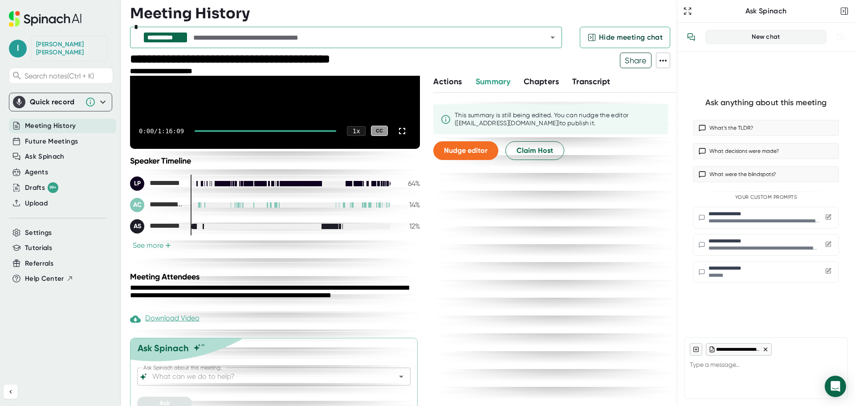
scroll to position [142, 0]
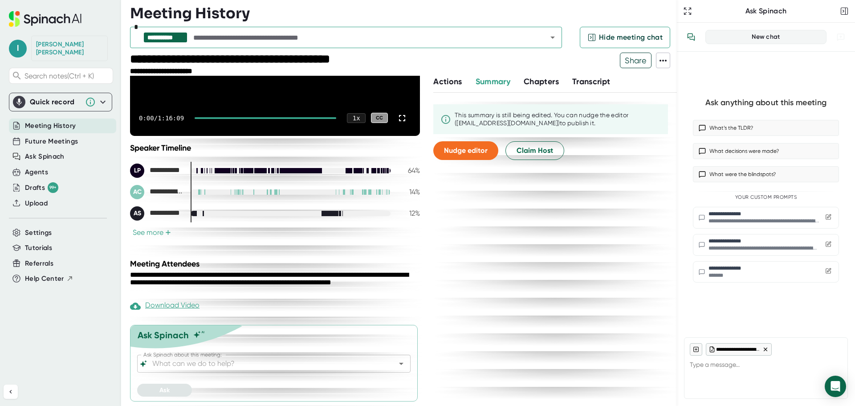
click at [581, 83] on span "Transcript" at bounding box center [591, 82] width 38 height 10
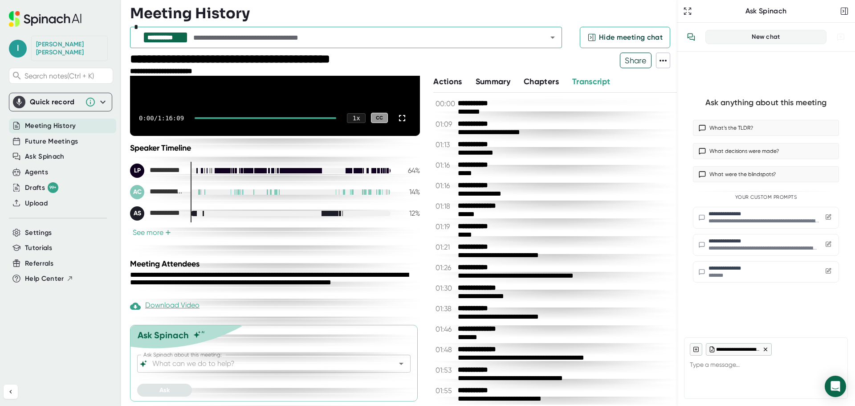
click at [595, 83] on span "Transcript" at bounding box center [591, 82] width 38 height 10
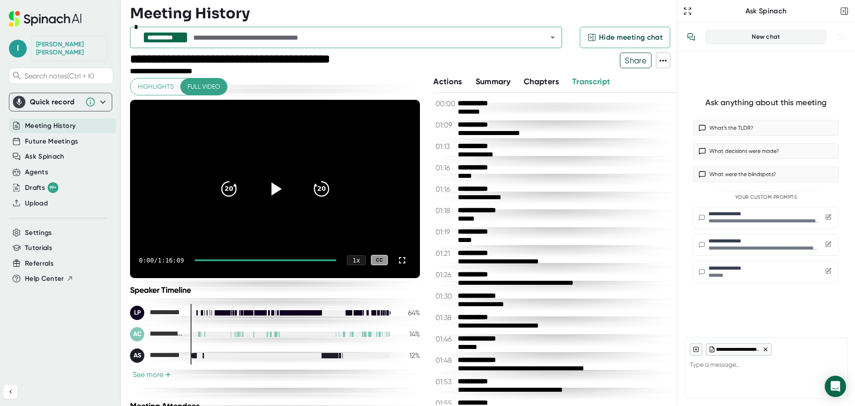
click at [282, 195] on div at bounding box center [274, 188] width 37 height 37
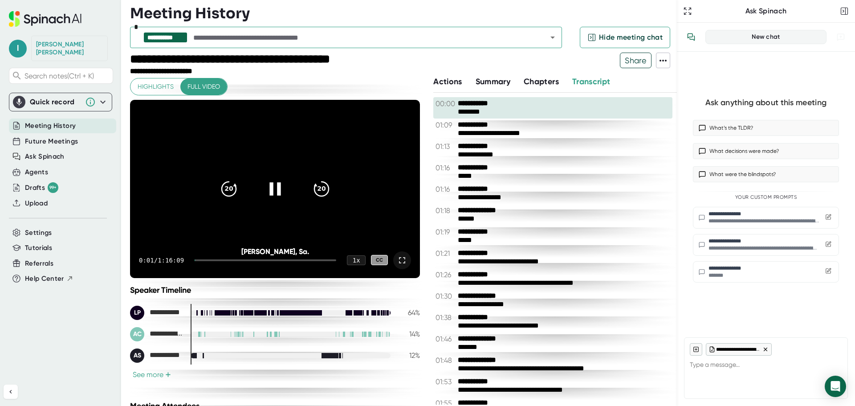
click at [398, 263] on icon at bounding box center [402, 260] width 11 height 11
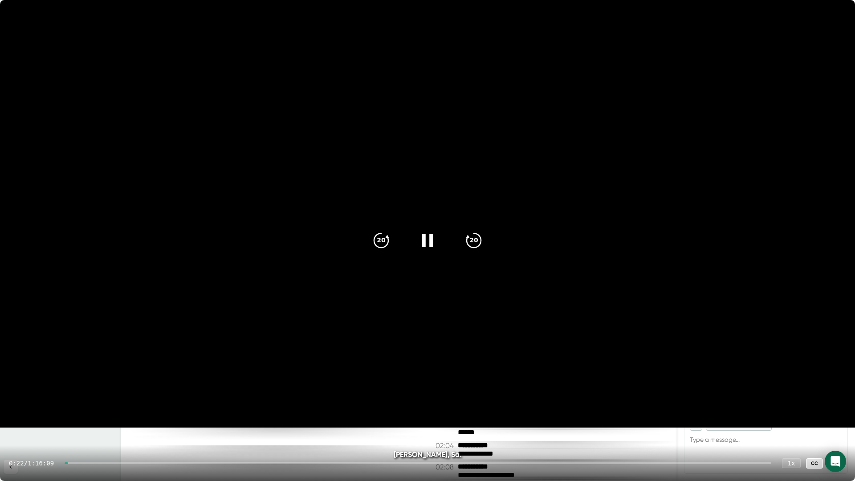
click at [98, 405] on div "0:22 / 1:16:09 1 x CC" at bounding box center [427, 463] width 855 height 36
click at [90, 405] on div at bounding box center [418, 463] width 707 height 2
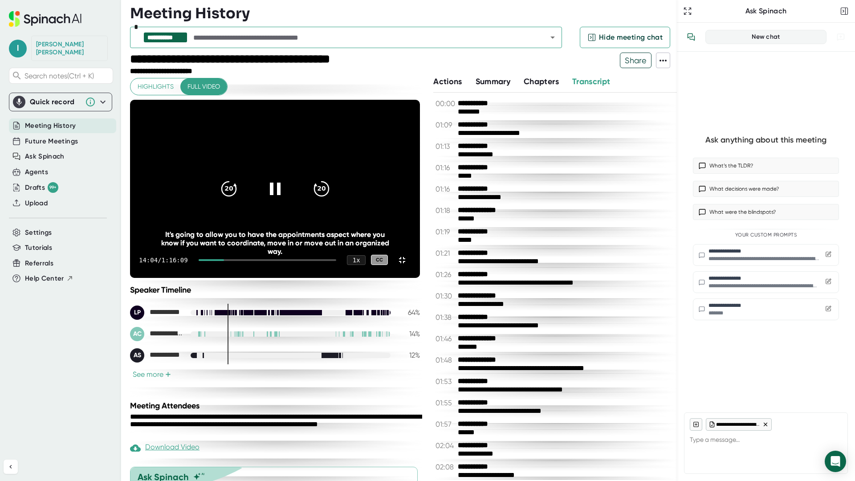
click at [199, 261] on div at bounding box center [211, 260] width 25 height 2
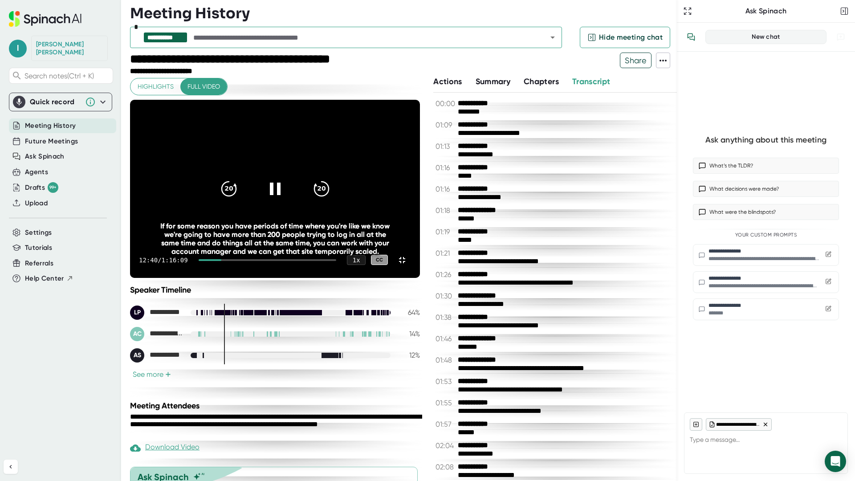
click at [199, 261] on div at bounding box center [210, 260] width 23 height 2
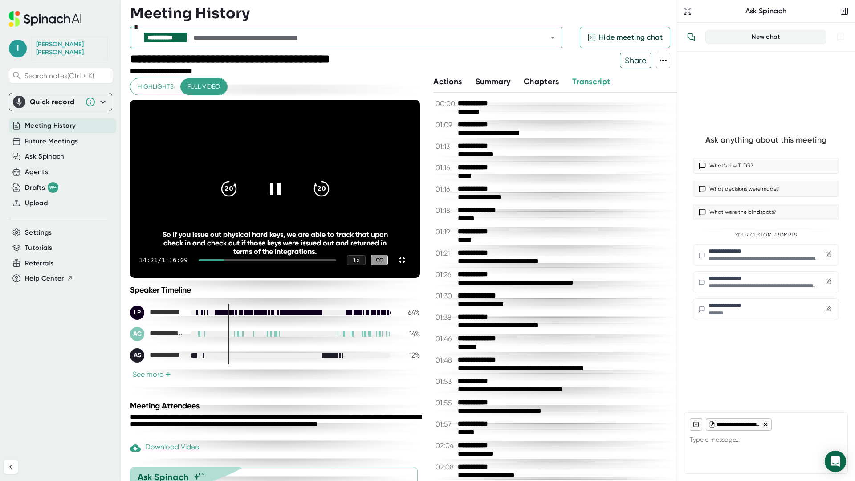
click at [199, 261] on div at bounding box center [212, 260] width 26 height 2
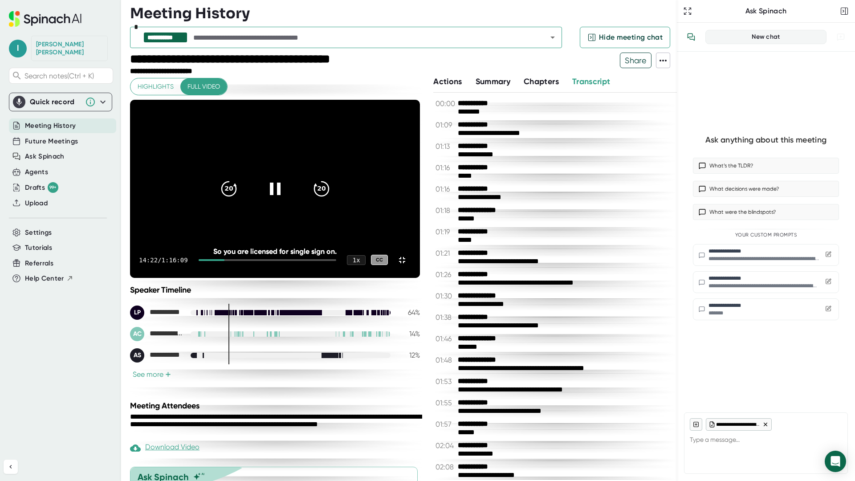
click at [199, 261] on div at bounding box center [268, 260] width 138 height 2
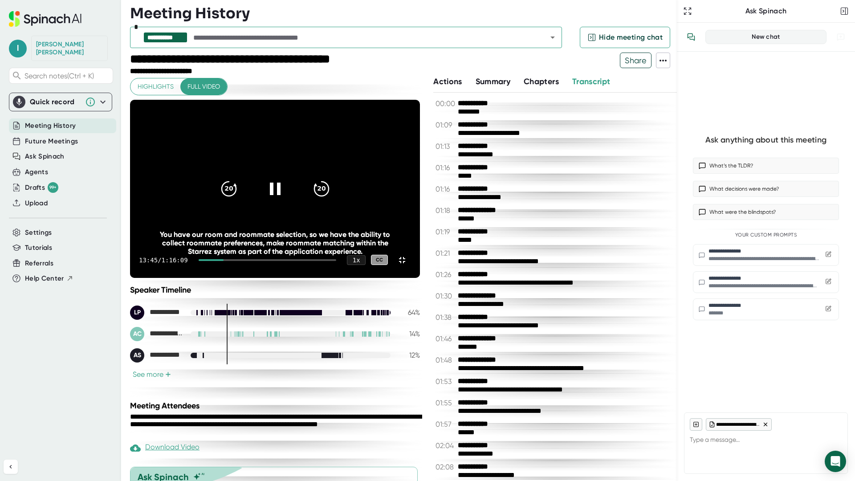
click at [199, 261] on div at bounding box center [211, 260] width 25 height 2
click at [280, 195] on icon at bounding box center [274, 188] width 11 height 13
click at [294, 207] on div at bounding box center [274, 188] width 37 height 37
click at [420, 245] on video at bounding box center [275, 189] width 290 height 178
click at [281, 195] on icon at bounding box center [276, 188] width 10 height 13
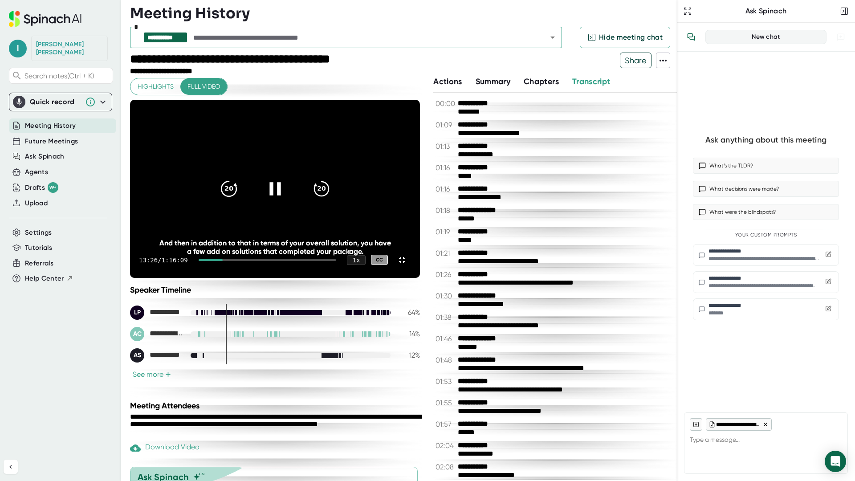
click at [240, 199] on icon "20" at bounding box center [228, 188] width 22 height 22
click at [332, 199] on icon "20" at bounding box center [321, 188] width 22 height 22
click at [195, 278] on div "13:06 / 1:16:09 1 x CC" at bounding box center [275, 260] width 290 height 36
click at [199, 278] on div "13:06 / 1:16:09 1 x CC" at bounding box center [275, 260] width 290 height 36
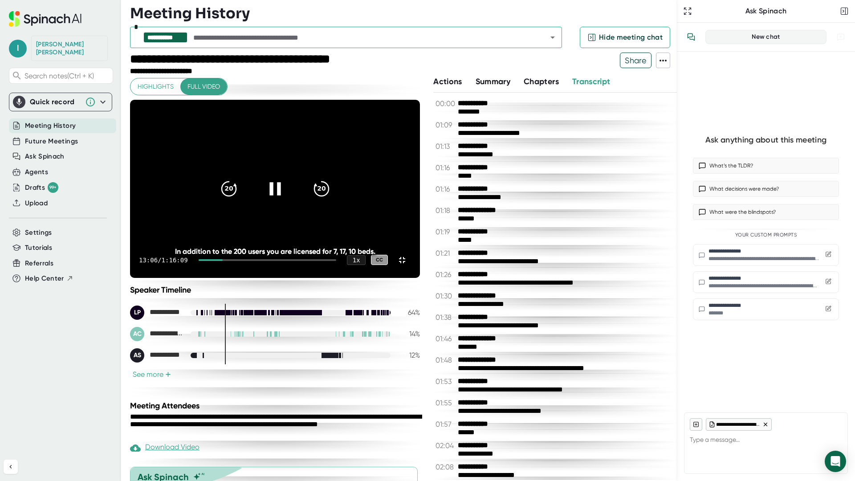
click at [377, 212] on video at bounding box center [275, 189] width 290 height 178
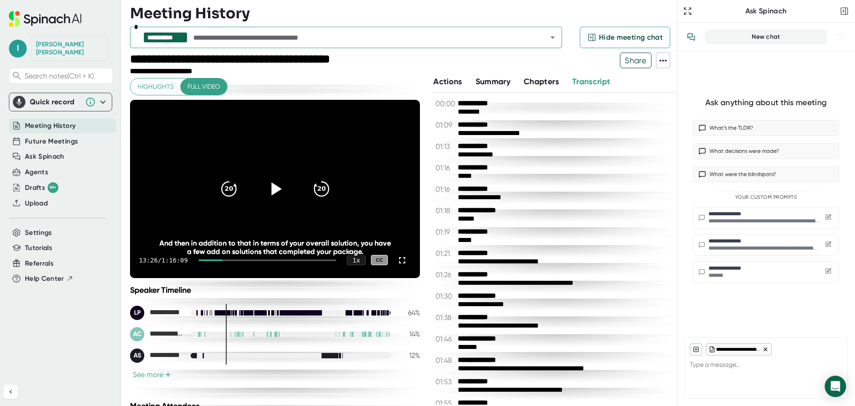
click at [272, 199] on div at bounding box center [274, 188] width 37 height 37
click at [209, 84] on span "Full video" at bounding box center [203, 86] width 33 height 11
click at [351, 262] on div "1 x" at bounding box center [356, 260] width 20 height 10
click at [358, 182] on li "1.5 x" at bounding box center [350, 184] width 33 height 15
click at [279, 191] on icon at bounding box center [275, 188] width 22 height 22
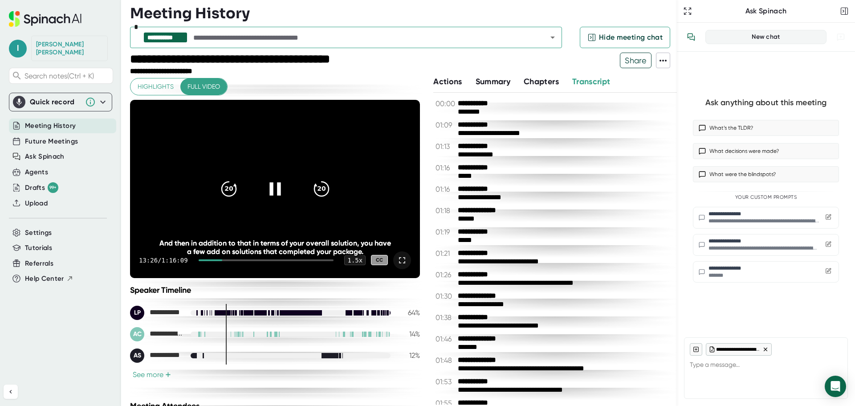
click at [397, 260] on icon at bounding box center [402, 260] width 11 height 11
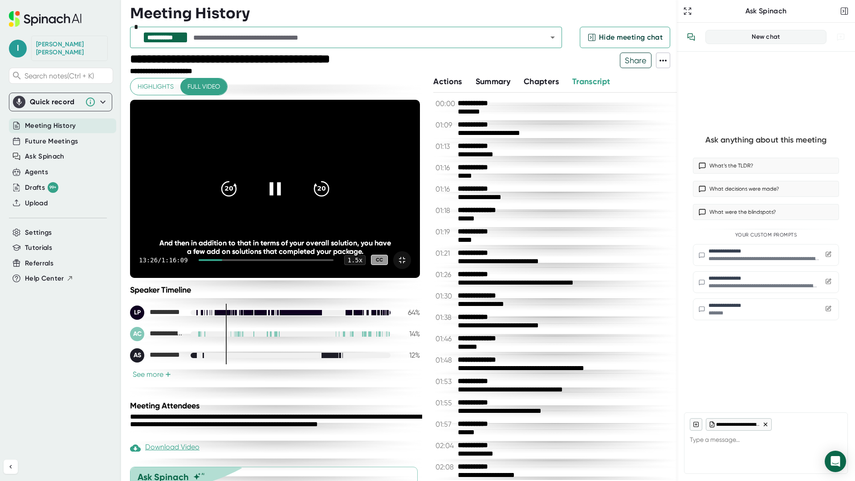
click at [420, 100] on video at bounding box center [275, 189] width 290 height 178
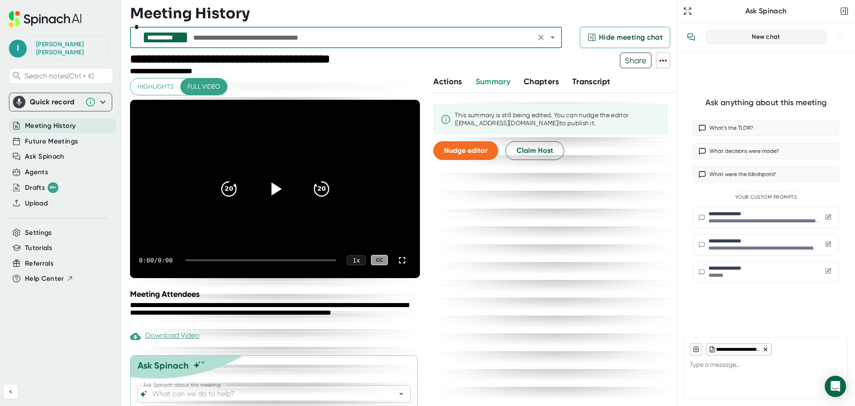
click at [271, 187] on icon at bounding box center [276, 188] width 10 height 13
click at [178, 333] on div "Download Video" at bounding box center [164, 336] width 69 height 11
click at [271, 187] on icon at bounding box center [276, 188] width 10 height 13
click at [607, 79] on span "Transcript" at bounding box center [591, 82] width 38 height 10
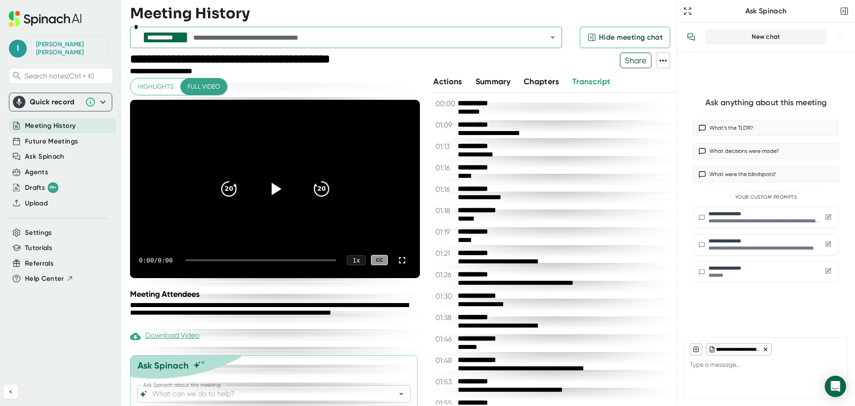
click at [627, 80] on div "Actions Summary Chapters Transcript" at bounding box center [555, 82] width 244 height 12
click at [659, 61] on icon at bounding box center [663, 60] width 11 height 11
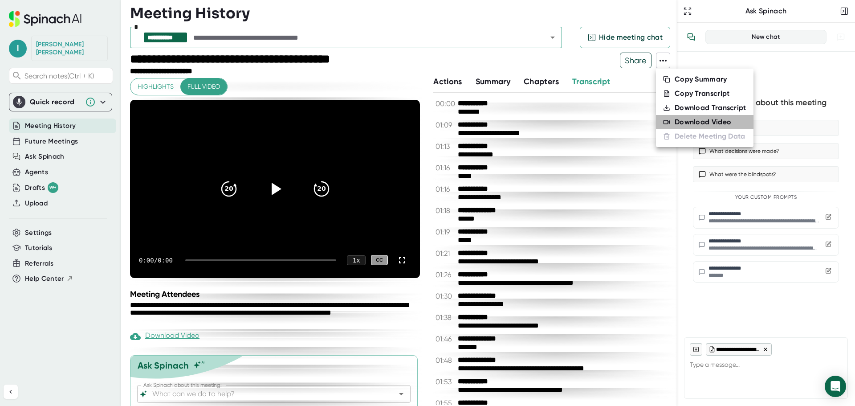
click at [687, 118] on div "Download Video" at bounding box center [703, 122] width 57 height 9
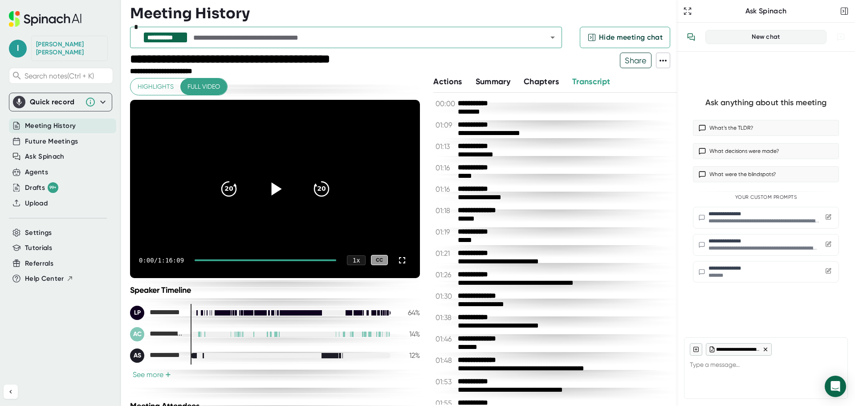
click at [271, 193] on icon at bounding box center [276, 188] width 10 height 13
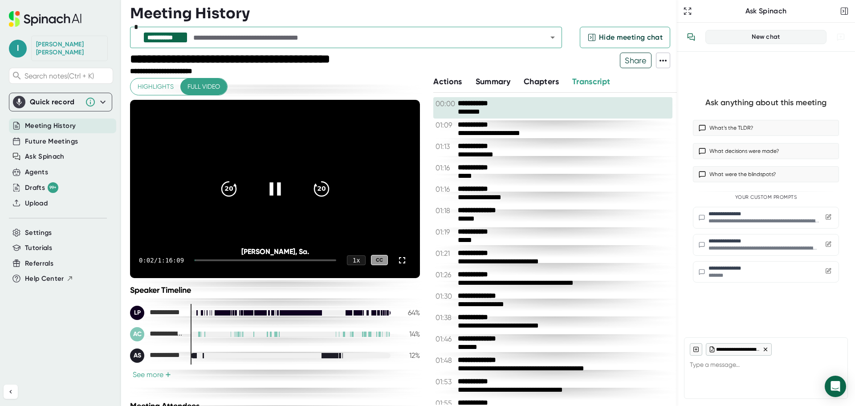
click at [207, 260] on div at bounding box center [266, 260] width 142 height 2
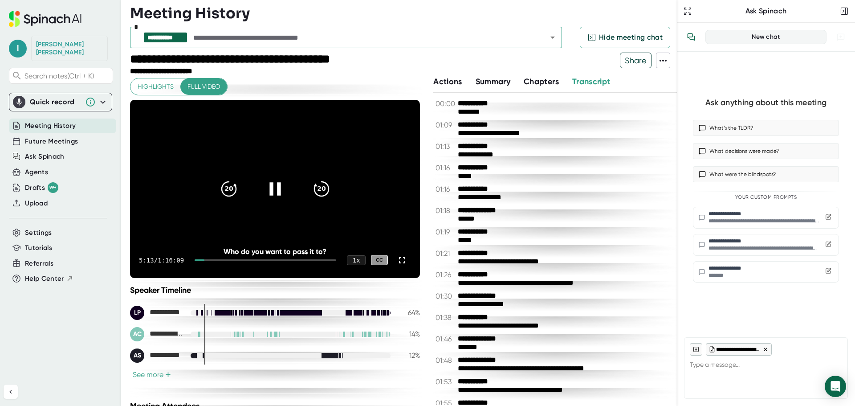
click at [213, 259] on div at bounding box center [266, 260] width 142 height 2
click at [220, 260] on div at bounding box center [266, 260] width 142 height 2
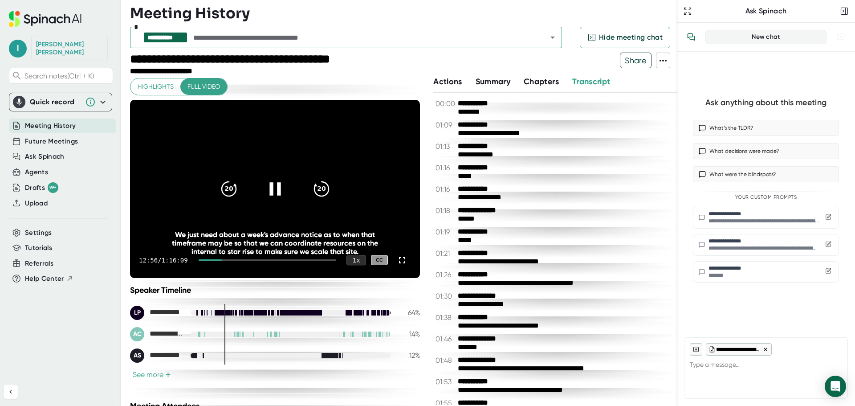
click at [348, 261] on div "1 x" at bounding box center [356, 260] width 20 height 10
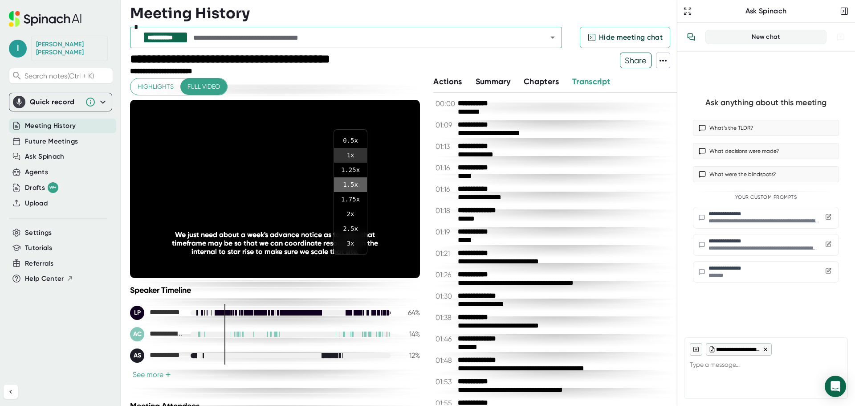
click at [350, 183] on li "1.5 x" at bounding box center [350, 184] width 33 height 15
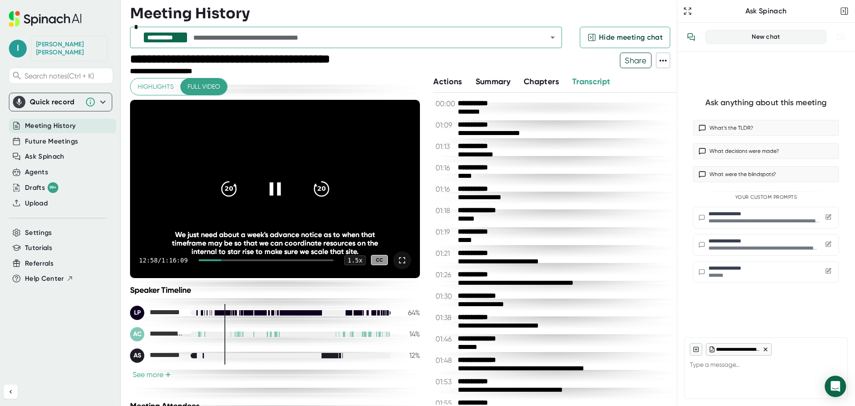
click at [397, 261] on icon at bounding box center [402, 260] width 11 height 11
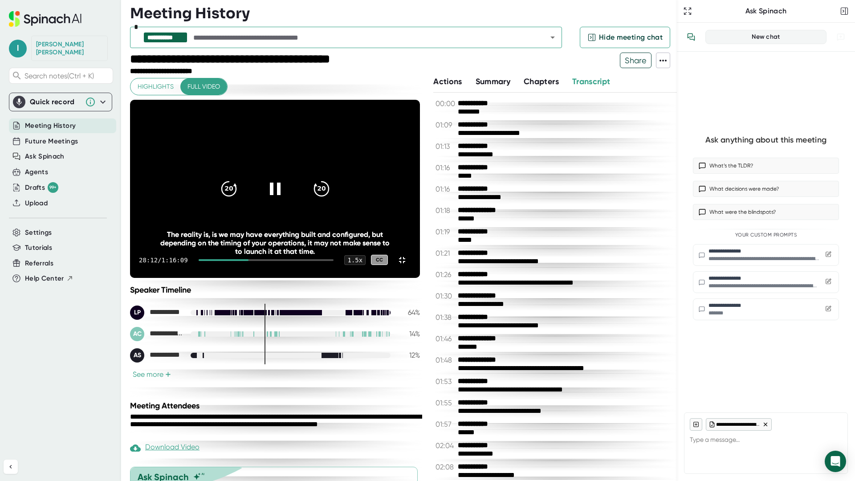
click at [249, 261] on div at bounding box center [224, 260] width 50 height 2
click at [333, 261] on div at bounding box center [270, 260] width 128 height 2
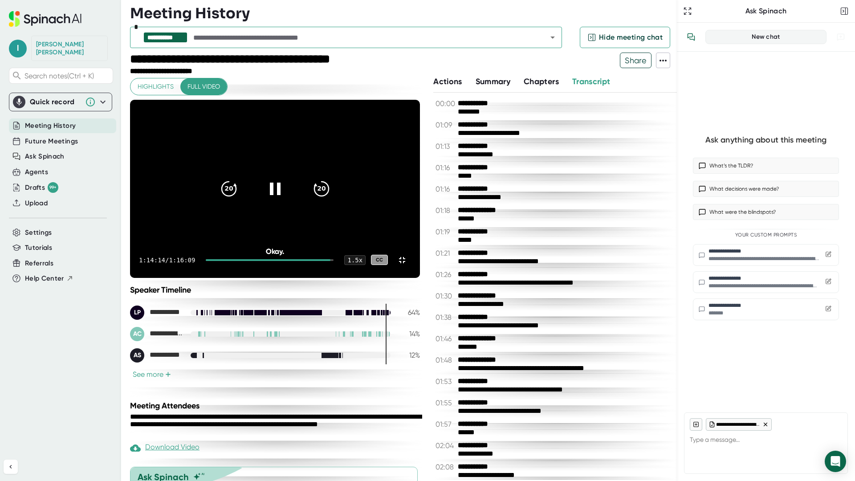
click at [420, 278] on div "1:14:14 / 1:16:09 1.5 x CC" at bounding box center [275, 260] width 290 height 36
drag, startPoint x: 432, startPoint y: 244, endPoint x: 802, endPoint y: 395, distance: 399.7
click at [420, 278] on div "20 20 1:14:23 / 1:16:09 1.5 x CC Amazing, Right? Amazing, Right?" at bounding box center [275, 189] width 290 height 178
click at [411, 269] on div at bounding box center [402, 260] width 18 height 18
